Goal: Use online tool/utility: Utilize a website feature to perform a specific function

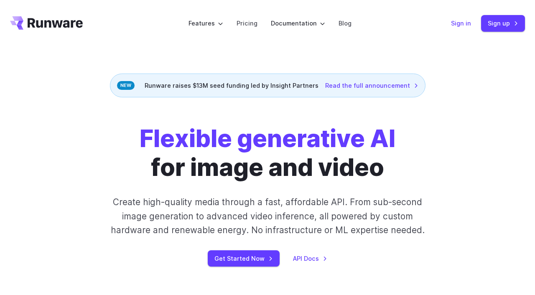
click at [462, 27] on link "Sign in" at bounding box center [461, 23] width 20 height 10
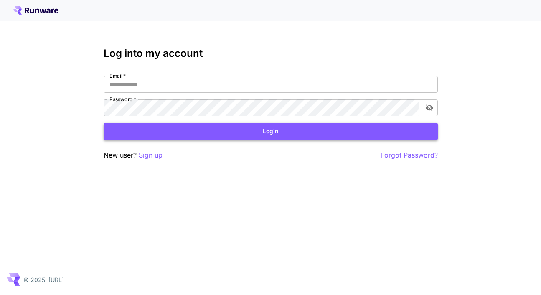
type input "**********"
click at [298, 134] on button "Login" at bounding box center [271, 131] width 334 height 17
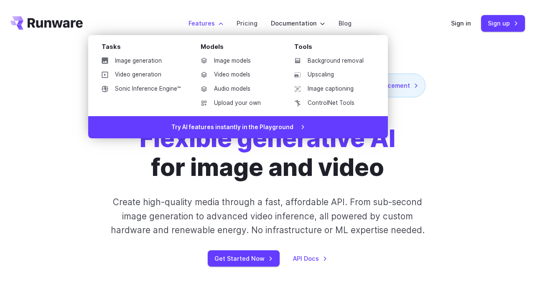
click at [223, 23] on label "Features" at bounding box center [205, 23] width 35 height 10
click at [210, 25] on label "Features" at bounding box center [205, 23] width 35 height 10
click at [222, 62] on link "Image models" at bounding box center [237, 61] width 87 height 13
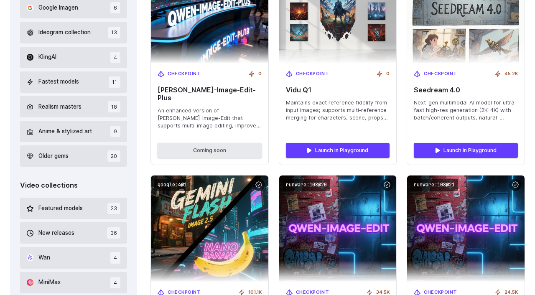
scroll to position [383, 0]
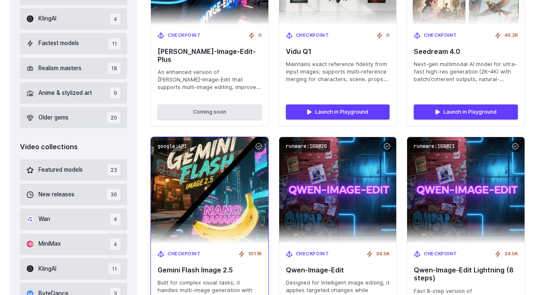
click at [203, 184] on img at bounding box center [209, 190] width 129 height 117
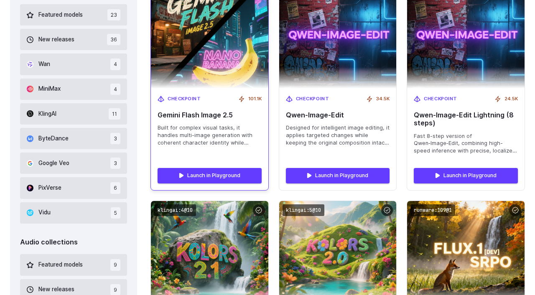
scroll to position [544, 0]
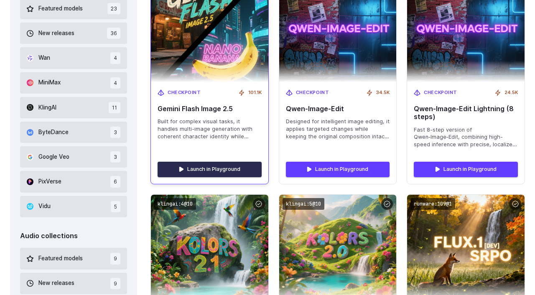
click at [215, 162] on link "Launch in Playground" at bounding box center [210, 169] width 104 height 15
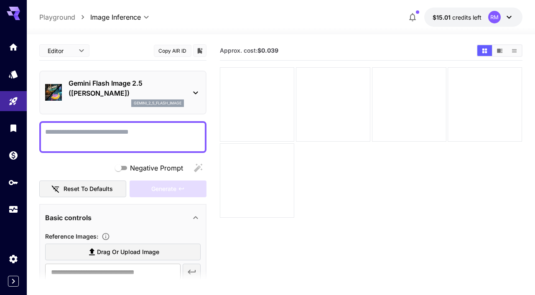
click at [117, 252] on span "Drag or upload image" at bounding box center [128, 252] width 62 height 10
click at [0, 0] on input "Drag or upload image" at bounding box center [0, 0] width 0 height 0
type input "**********"
click at [111, 131] on textarea "Negative Prompt" at bounding box center [122, 137] width 155 height 20
paste textarea "**********"
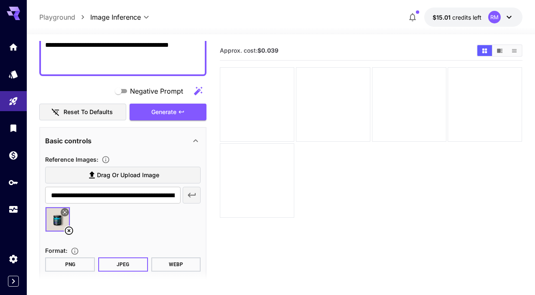
scroll to position [103, 0]
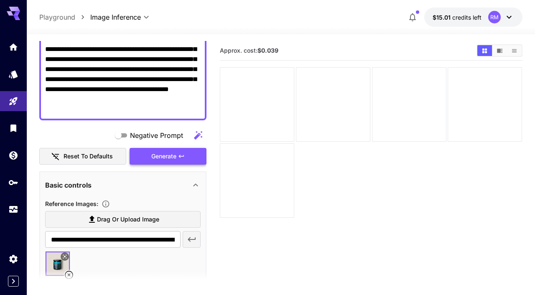
type textarea "**********"
click at [174, 155] on span "Generate" at bounding box center [163, 156] width 25 height 10
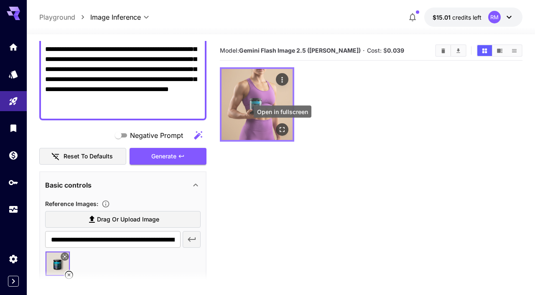
click at [283, 127] on icon "Open in fullscreen" at bounding box center [282, 129] width 8 height 8
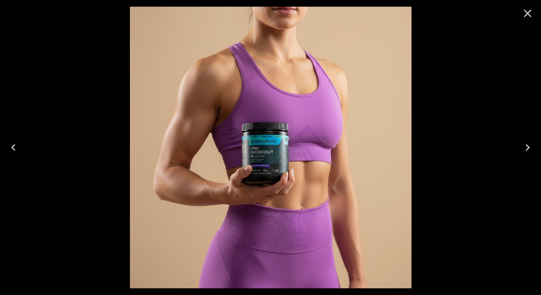
click at [470, 79] on div at bounding box center [270, 147] width 541 height 295
click at [529, 13] on icon "Close" at bounding box center [528, 14] width 8 height 8
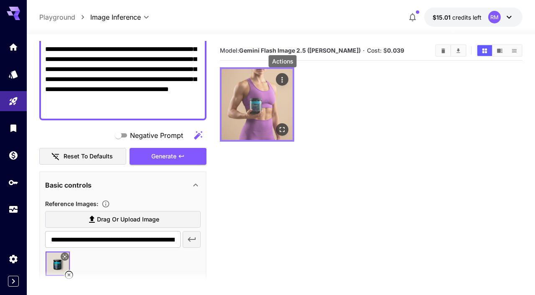
click at [280, 77] on icon "Actions" at bounding box center [282, 80] width 8 height 8
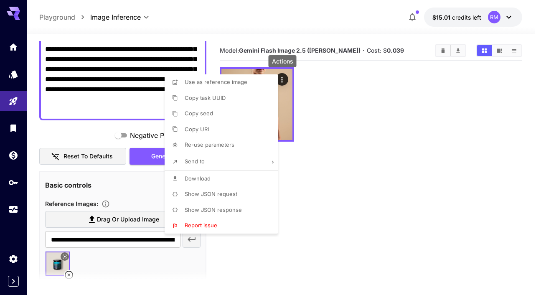
click at [211, 178] on li "Download" at bounding box center [224, 179] width 119 height 16
click at [400, 123] on div at bounding box center [270, 147] width 541 height 295
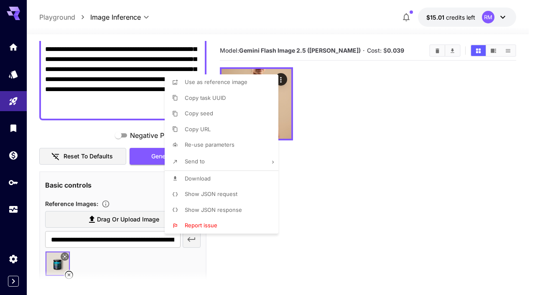
click at [400, 123] on div at bounding box center [267, 147] width 535 height 295
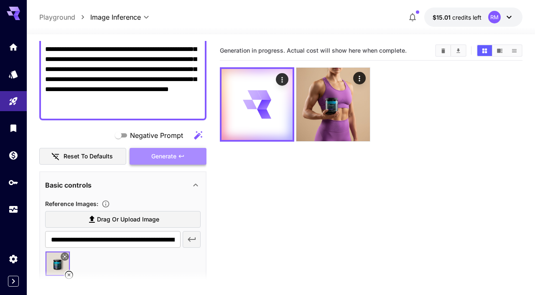
click at [165, 156] on span "Generate" at bounding box center [163, 156] width 25 height 10
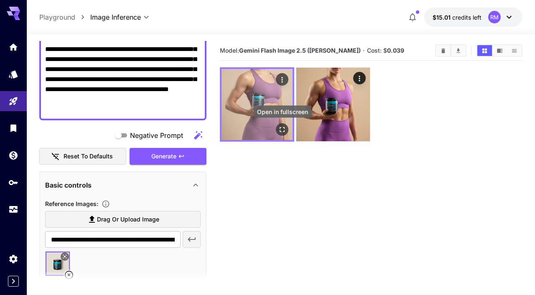
click at [280, 126] on icon "Open in fullscreen" at bounding box center [282, 129] width 8 height 8
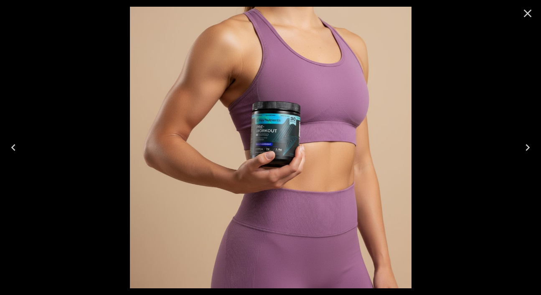
click at [526, 14] on icon "Close" at bounding box center [528, 14] width 8 height 8
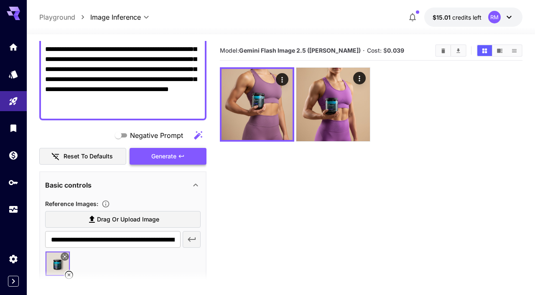
click at [174, 155] on span "Generate" at bounding box center [163, 156] width 25 height 10
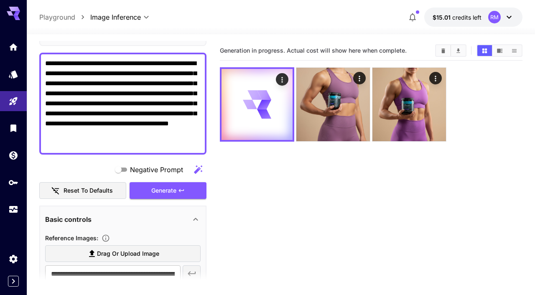
scroll to position [57, 0]
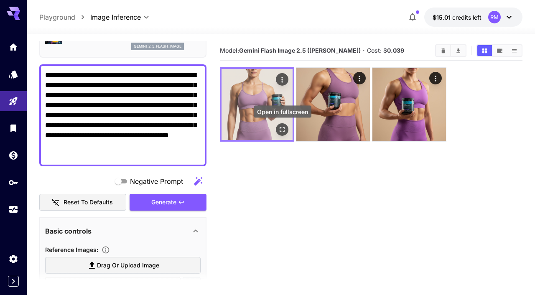
click at [284, 127] on icon "Open in fullscreen" at bounding box center [282, 129] width 5 height 5
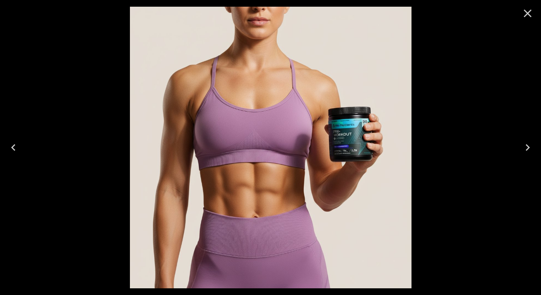
click at [473, 58] on div at bounding box center [270, 147] width 541 height 295
click at [529, 13] on icon "Close" at bounding box center [528, 14] width 8 height 8
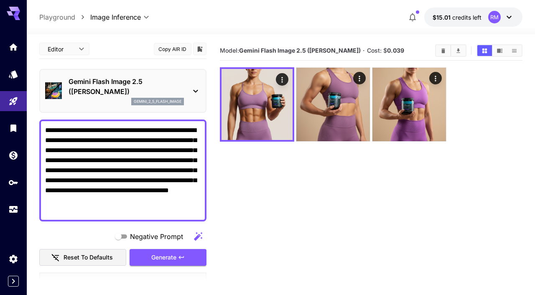
scroll to position [3, 0]
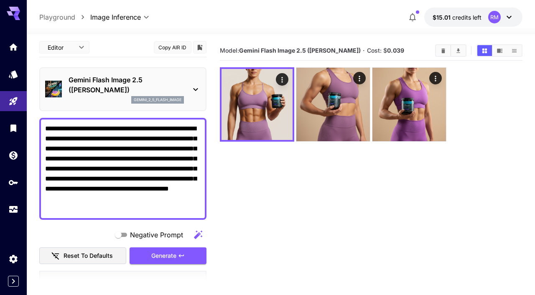
click at [307, 200] on section "Model: Gemini Flash Image 2.5 ([PERSON_NAME]) · Cost: $ 0.039" at bounding box center [371, 188] width 302 height 295
click at [155, 169] on textarea "**********" at bounding box center [122, 169] width 155 height 90
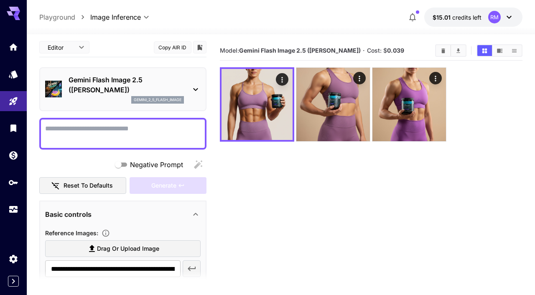
click at [124, 126] on textarea "Negative Prompt" at bounding box center [122, 134] width 155 height 20
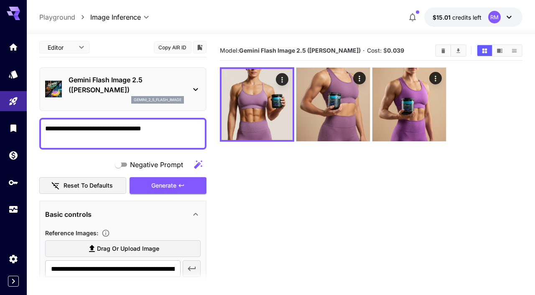
type textarea "**********"
click at [274, 165] on section "Model: Gemini Flash Image 2.5 ([PERSON_NAME]) · Cost: $ 0.039" at bounding box center [371, 188] width 302 height 295
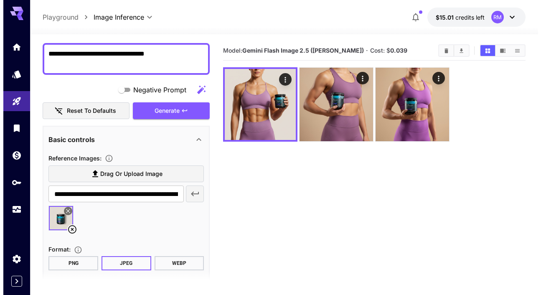
scroll to position [79, 0]
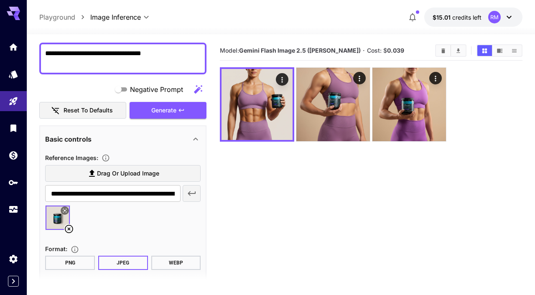
click at [66, 211] on icon at bounding box center [64, 210] width 5 height 5
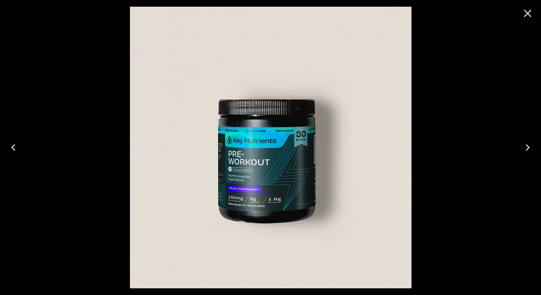
click at [529, 10] on icon "Close" at bounding box center [527, 13] width 13 height 13
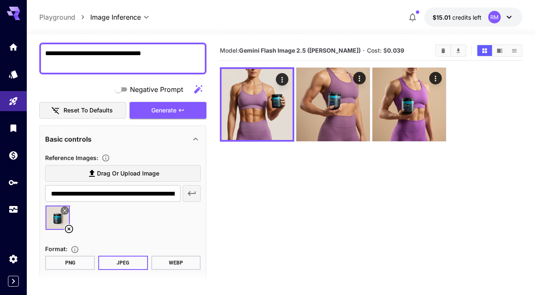
click at [70, 229] on icon at bounding box center [69, 229] width 10 height 10
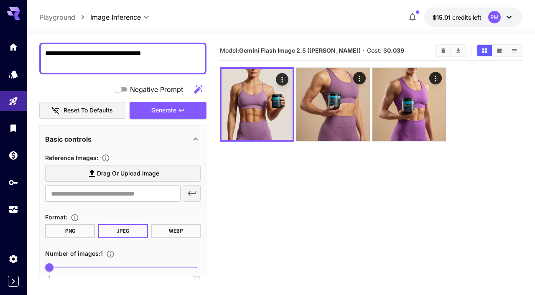
click at [142, 173] on span "Drag or upload image" at bounding box center [128, 173] width 62 height 10
click at [0, 0] on input "Drag or upload image" at bounding box center [0, 0] width 0 height 0
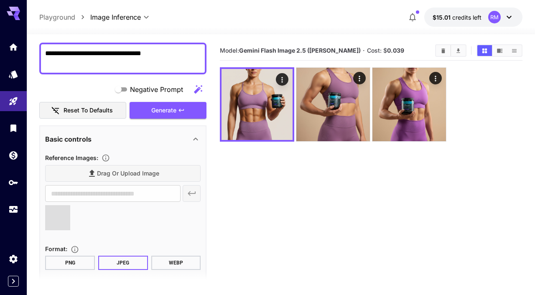
type input "**********"
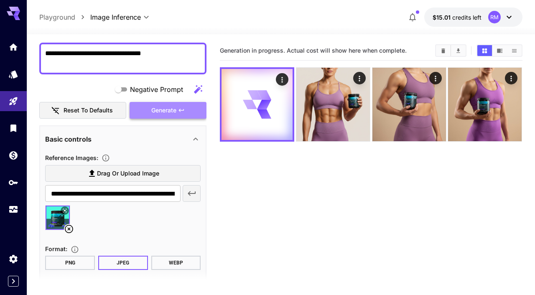
click at [178, 108] on icon "button" at bounding box center [181, 110] width 7 height 7
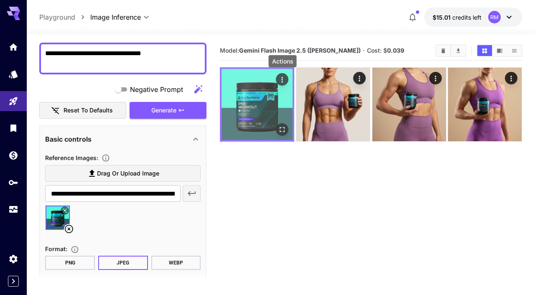
click at [281, 78] on icon "Actions" at bounding box center [282, 80] width 8 height 8
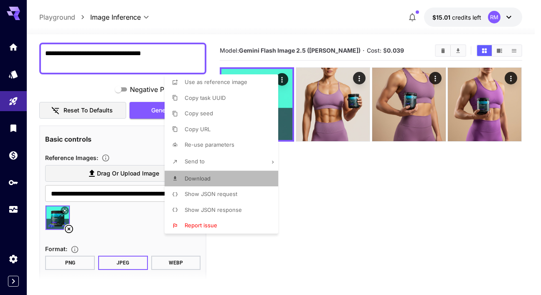
click at [211, 181] on li "Download" at bounding box center [224, 179] width 119 height 16
